Goal: Navigation & Orientation: Find specific page/section

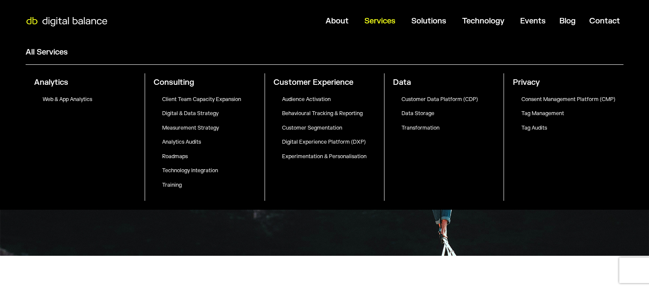
click at [364, 16] on span "Services" at bounding box center [379, 21] width 31 height 10
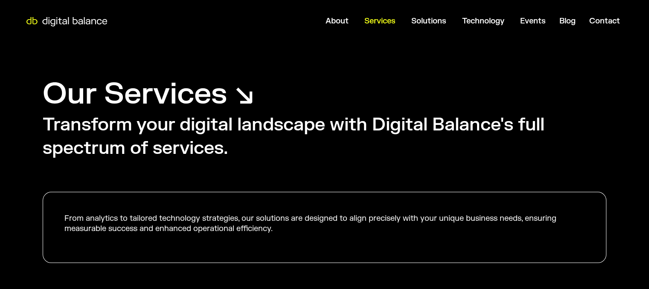
click at [367, 19] on span "Services" at bounding box center [379, 21] width 31 height 10
